Goal: Participate in discussion: Engage in conversation with other users on a specific topic

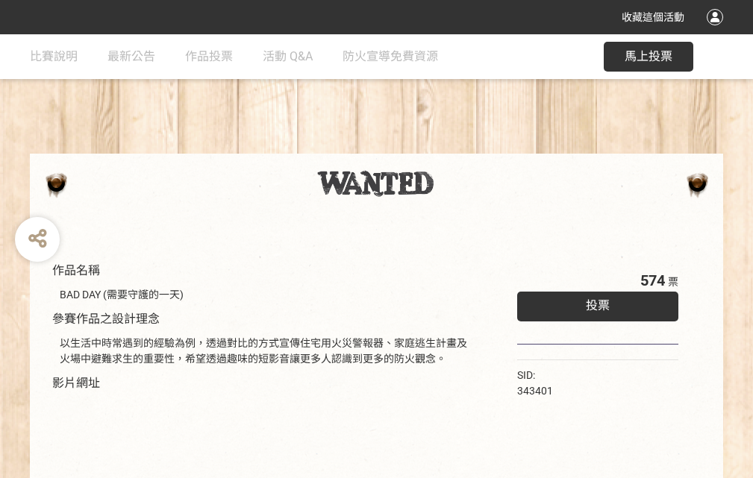
click at [717, 31] on div "收藏這個活動" at bounding box center [376, 17] width 753 height 34
click at [466, 147] on div "作品名稱 BAD DAY (需要守護的一天) 參賽作品之設計理念 以生活中時常遇到的經驗為例，透過對比的方式宣傳住宅用火災警報器、家庭逃生計畫及火場中避難求生…" at bounding box center [376, 347] width 753 height 627
click at [594, 302] on span "投票" at bounding box center [597, 305] width 24 height 14
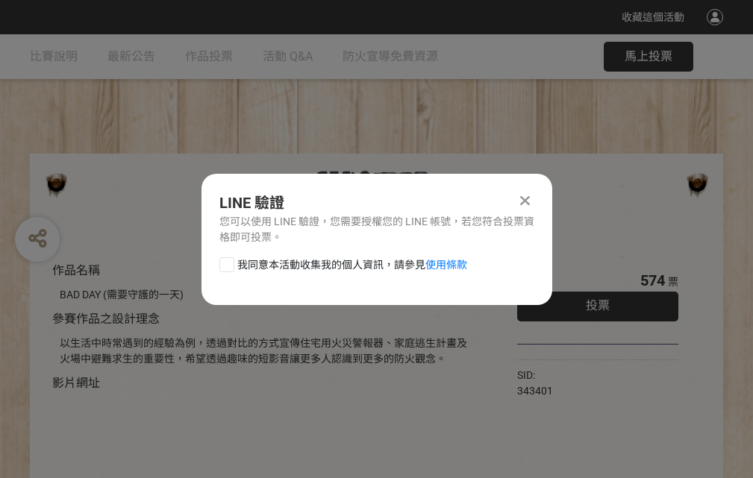
click at [225, 262] on div at bounding box center [226, 264] width 15 height 15
checkbox input "true"
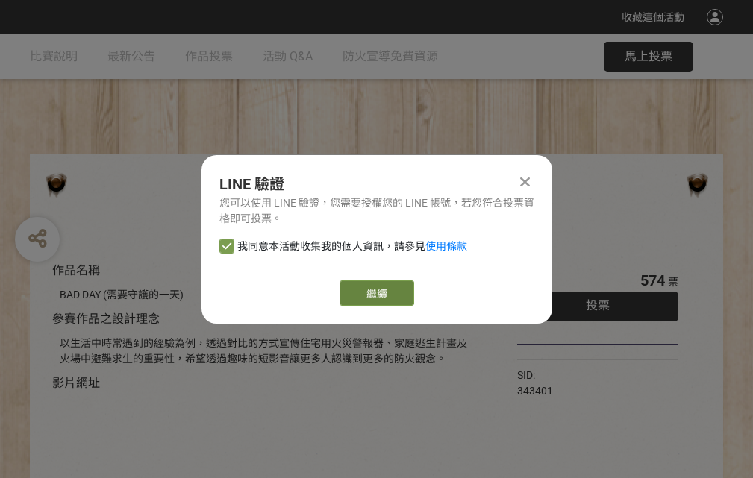
click at [375, 293] on link "繼續" at bounding box center [376, 292] width 75 height 25
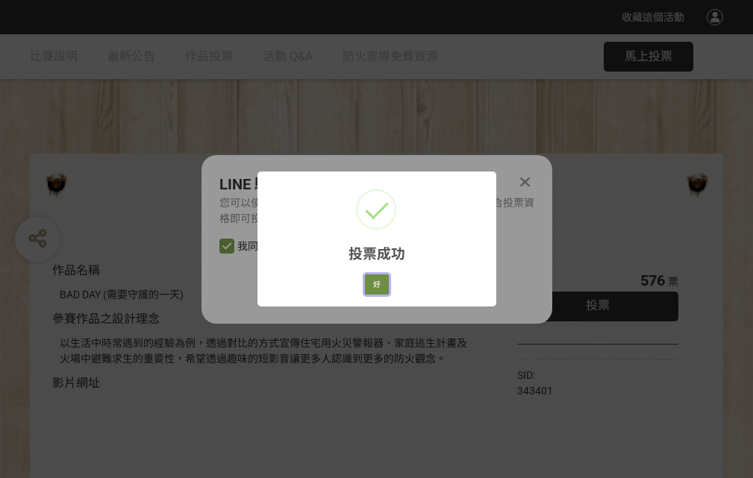
click at [372, 282] on button "好" at bounding box center [377, 284] width 24 height 21
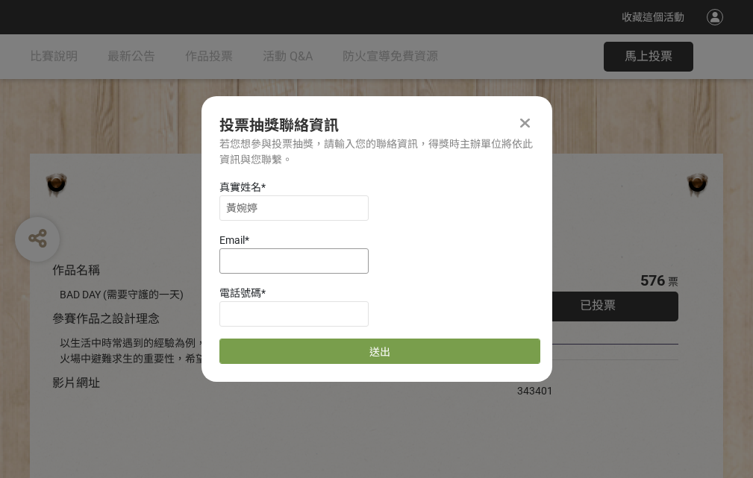
click at [298, 260] on input at bounding box center [293, 260] width 149 height 25
type input "[EMAIL_ADDRESS][DOMAIN_NAME]"
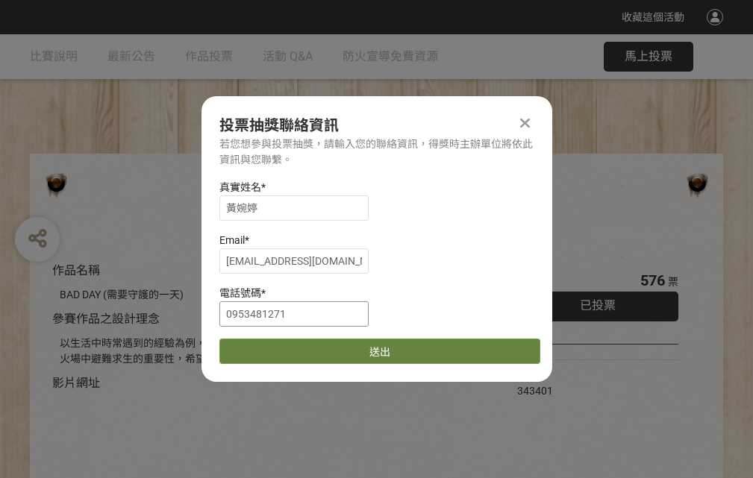
type input "0953481271"
click at [262, 346] on button "送出" at bounding box center [379, 351] width 321 height 25
